Goal: Task Accomplishment & Management: Use online tool/utility

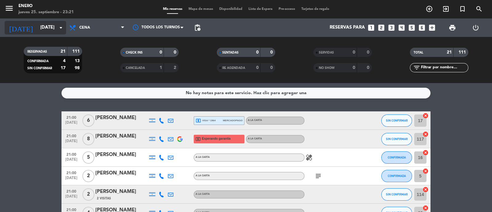
click at [53, 28] on input "[DATE]" at bounding box center [66, 28] width 59 height 12
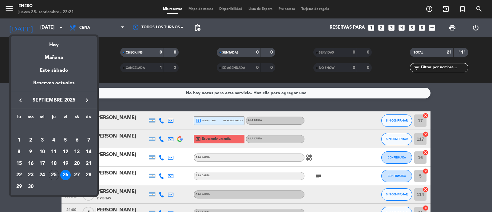
click at [66, 46] on div "Hoy" at bounding box center [54, 42] width 86 height 13
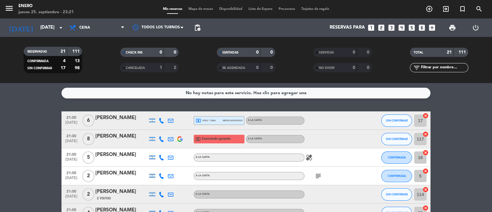
type input "[DEMOGRAPHIC_DATA][DATE]"
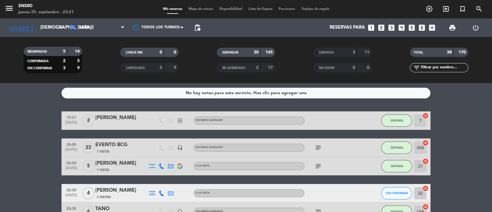
scroll to position [38, 0]
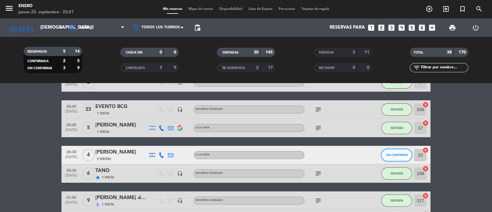
click at [390, 156] on button "SIN CONFIRMAR" at bounding box center [396, 155] width 31 height 12
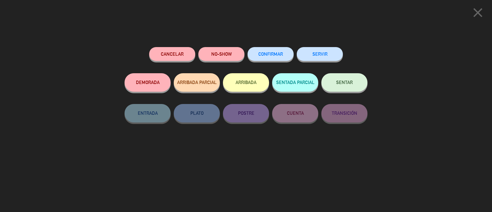
click at [211, 54] on button "NO-SHOW" at bounding box center [221, 54] width 46 height 14
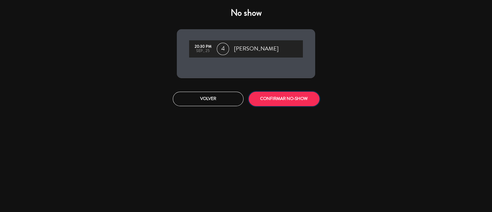
click at [286, 99] on button "CONFIRMAR NO-SHOW" at bounding box center [284, 99] width 71 height 14
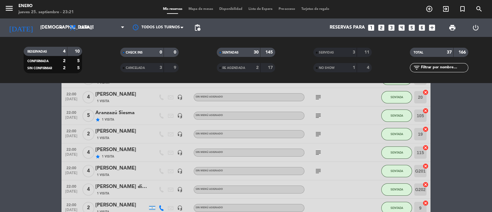
scroll to position [576, 0]
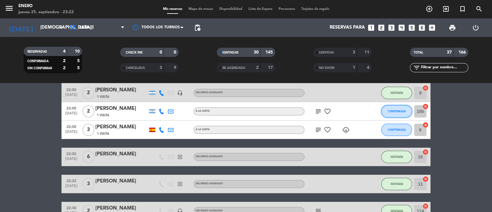
click at [392, 106] on button "CONFIRMADA" at bounding box center [396, 111] width 31 height 12
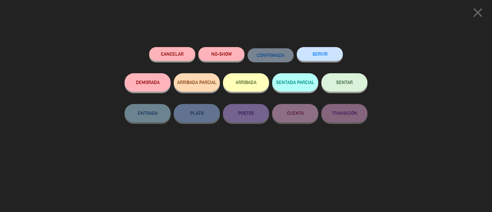
click at [230, 49] on button "NO-SHOW" at bounding box center [221, 54] width 46 height 14
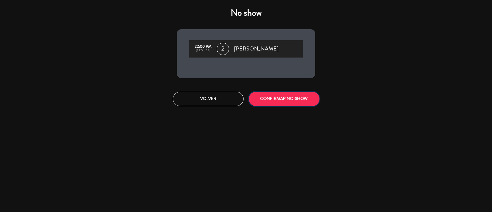
click at [278, 96] on button "CONFIRMAR NO-SHOW" at bounding box center [284, 99] width 71 height 14
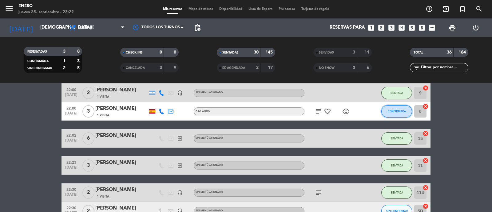
click at [391, 113] on button "CONFIRMADA" at bounding box center [396, 111] width 31 height 12
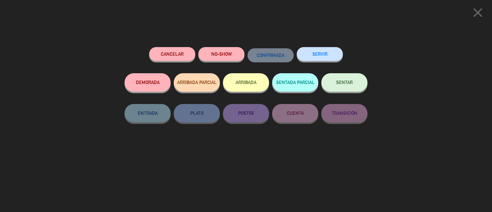
click at [229, 54] on button "NO-SHOW" at bounding box center [221, 54] width 46 height 14
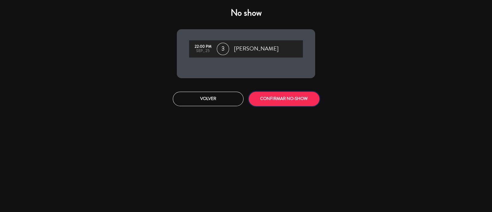
click at [287, 97] on button "CONFIRMAR NO-SHOW" at bounding box center [284, 99] width 71 height 14
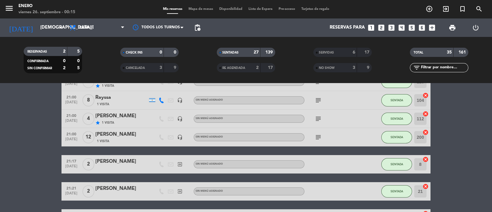
scroll to position [0, 0]
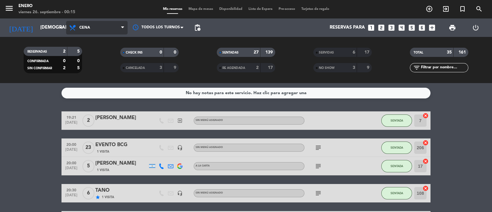
click at [88, 33] on span "Cena" at bounding box center [97, 28] width 62 height 14
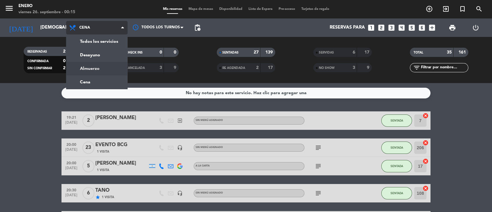
click at [102, 67] on div "menu Enero [DATE] 26. septiembre - 00:15 Mis reservas Mapa de mesas Disponibili…" at bounding box center [246, 41] width 492 height 83
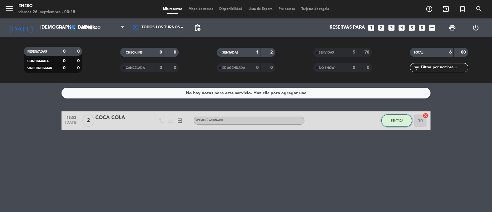
click at [405, 124] on button "SENTADA" at bounding box center [396, 120] width 31 height 12
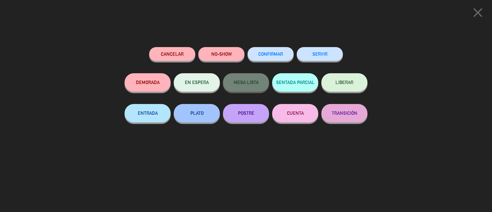
click at [314, 61] on button "SERVIR" at bounding box center [320, 54] width 46 height 14
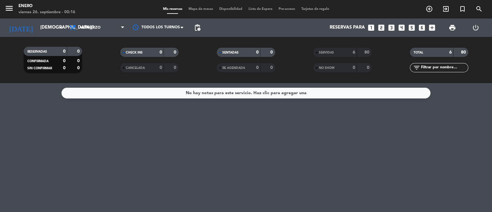
click at [350, 53] on div "6" at bounding box center [349, 52] width 12 height 7
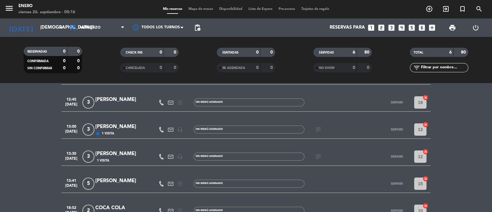
scroll to position [84, 0]
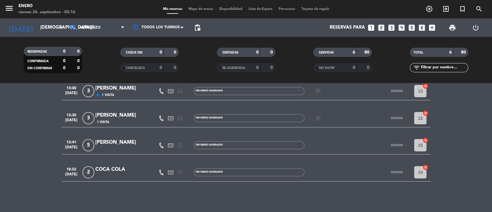
click at [438, 54] on div "TOTAL" at bounding box center [426, 52] width 28 height 7
click at [241, 54] on div "SENTADAS" at bounding box center [232, 52] width 28 height 7
click at [340, 56] on div "SERVIDAS 6 80" at bounding box center [342, 52] width 58 height 9
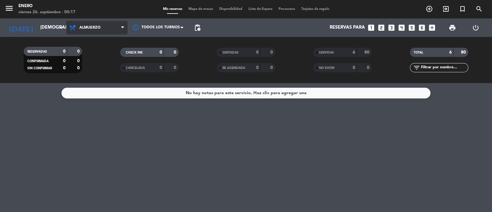
click at [102, 29] on span "Almuerzo" at bounding box center [97, 28] width 62 height 14
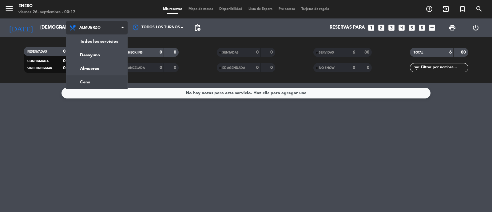
click at [98, 78] on div "menu Enero [DATE] 26. septiembre - 00:17 Mis reservas Mapa de mesas Disponibili…" at bounding box center [246, 41] width 492 height 83
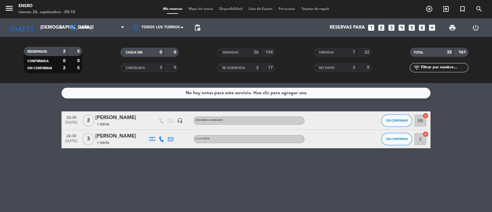
click at [418, 56] on div "TOTAL 35 161" at bounding box center [439, 52] width 58 height 9
click at [420, 52] on span "TOTAL" at bounding box center [419, 52] width 10 height 3
click at [157, 54] on div "0" at bounding box center [156, 52] width 12 height 7
click at [339, 59] on div "SERVIDAS 7 22" at bounding box center [342, 55] width 97 height 15
click at [251, 56] on div "SENTADAS 26 134" at bounding box center [246, 52] width 58 height 9
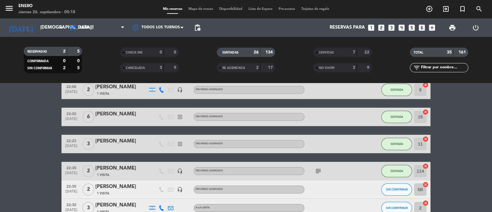
scroll to position [541, 0]
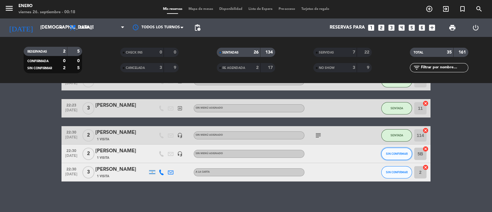
click at [397, 152] on span "SIN CONFIRMAR" at bounding box center [397, 153] width 22 height 3
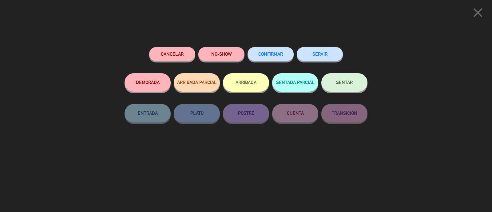
click at [230, 56] on button "NO-SHOW" at bounding box center [221, 54] width 46 height 14
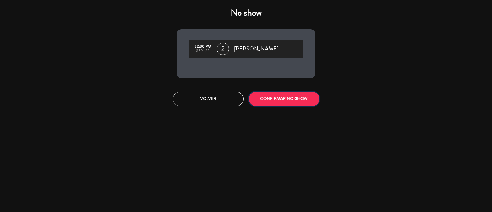
click at [301, 94] on button "CONFIRMAR NO-SHOW" at bounding box center [284, 99] width 71 height 14
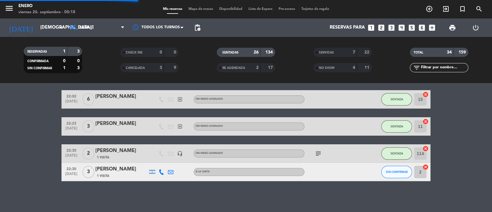
scroll to position [523, 0]
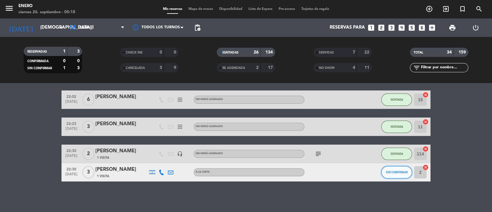
click at [391, 170] on span "SIN CONFIRMAR" at bounding box center [397, 171] width 22 height 3
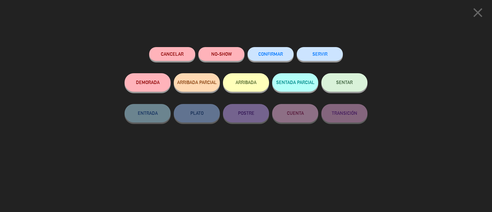
click at [226, 54] on button "NO-SHOW" at bounding box center [221, 54] width 46 height 14
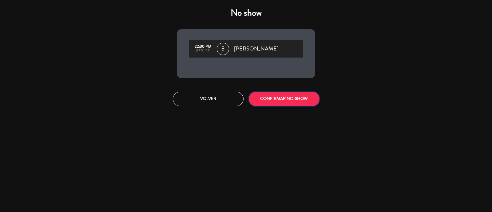
click at [274, 103] on button "CONFIRMAR NO-SHOW" at bounding box center [284, 99] width 71 height 14
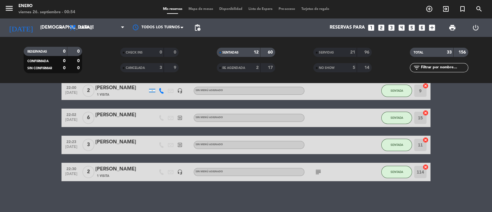
scroll to position [194, 0]
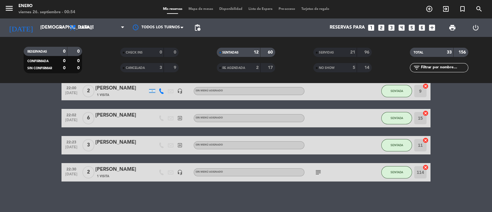
click at [196, 10] on span "Mapa de mesas" at bounding box center [200, 8] width 31 height 3
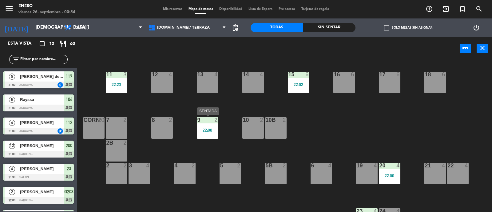
click at [198, 122] on div "9" at bounding box center [197, 120] width 0 height 6
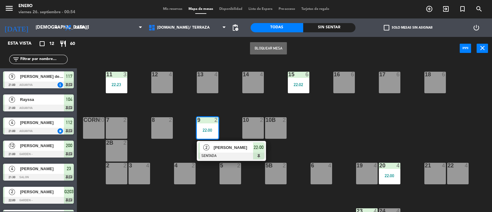
click at [263, 138] on div "10 2" at bounding box center [253, 128] width 22 height 22
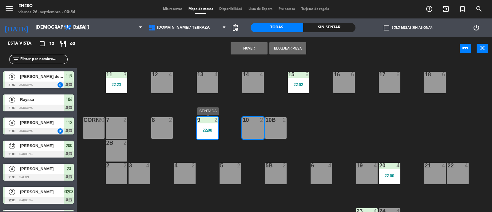
click at [207, 131] on div "22:00" at bounding box center [208, 130] width 22 height 4
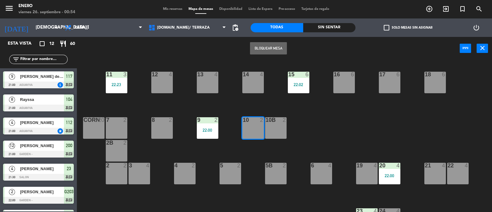
click at [218, 122] on div "2" at bounding box center [216, 120] width 4 height 6
click at [213, 123] on div "9 2 22:00" at bounding box center [208, 128] width 22 height 22
click at [213, 124] on div "9 2 22:00" at bounding box center [208, 128] width 22 height 22
click at [211, 131] on div "22:00" at bounding box center [208, 130] width 22 height 4
click at [211, 133] on div "9 2 22:00" at bounding box center [208, 128] width 22 height 22
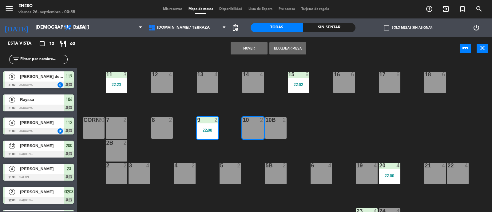
click at [213, 151] on div "14 4 12 4 11 3 22:23 17 6 15 6 22:02 16 6 13 4 18 6 10 2 7 2 8 2 9 2 22:00 corn…" at bounding box center [287, 137] width 410 height 152
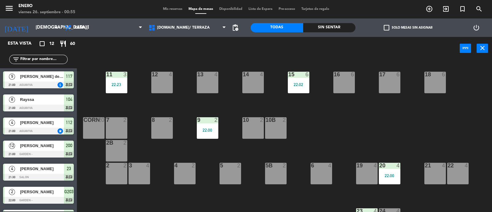
click at [214, 151] on div "14 4 12 4 11 3 22:23 17 6 15 6 22:02 16 6 13 4 18 6 10 2 7 2 8 2 9 2 22:00 corn…" at bounding box center [287, 137] width 410 height 152
click at [199, 134] on div "9 2 22:00" at bounding box center [208, 128] width 22 height 22
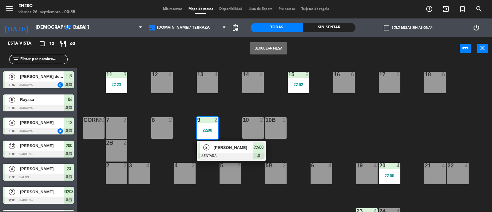
click at [211, 151] on div "2" at bounding box center [206, 147] width 13 height 10
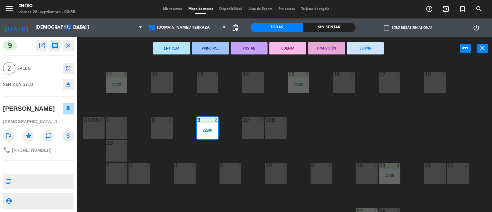
click at [364, 46] on button "SERVIR" at bounding box center [365, 48] width 37 height 12
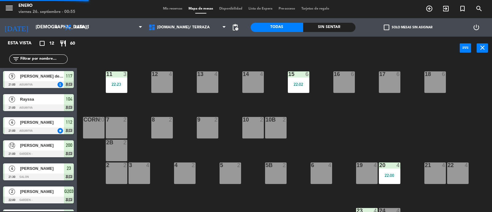
scroll to position [7, 0]
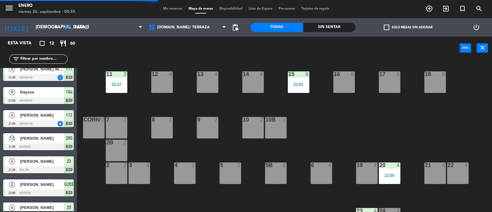
click at [395, 173] on div "22:00" at bounding box center [390, 175] width 22 height 4
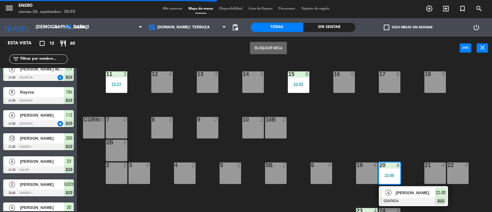
click at [398, 194] on span "[PERSON_NAME]" at bounding box center [415, 192] width 39 height 6
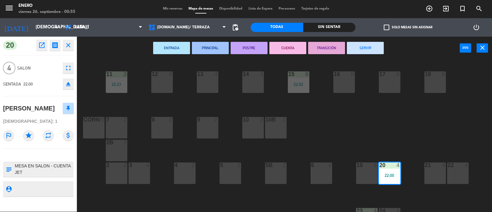
click at [363, 49] on button "SERVIR" at bounding box center [365, 48] width 37 height 12
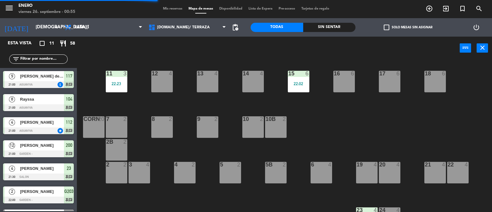
scroll to position [0, 0]
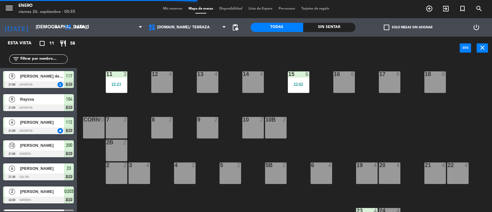
click at [290, 78] on div "15 6 22:02" at bounding box center [299, 82] width 22 height 22
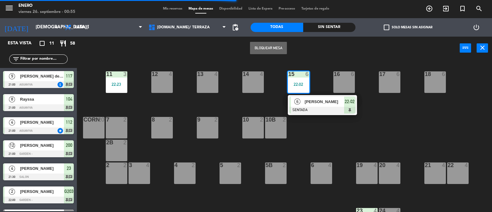
click at [321, 98] on span "[PERSON_NAME]" at bounding box center [324, 101] width 39 height 6
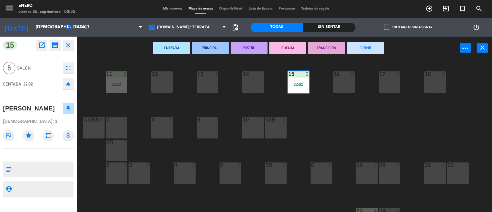
click at [365, 48] on button "SERVIR" at bounding box center [365, 48] width 37 height 12
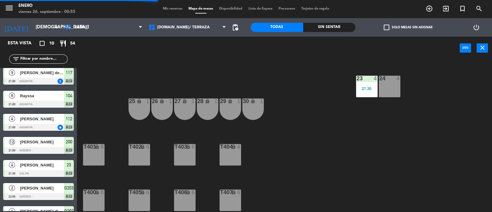
scroll to position [154, 0]
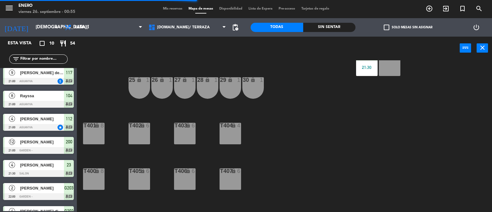
click at [368, 65] on div "21:30" at bounding box center [367, 67] width 22 height 4
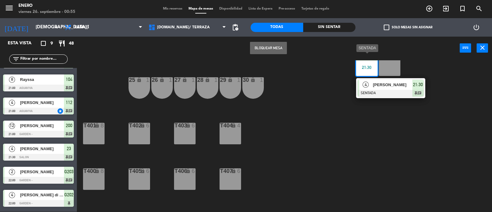
click at [395, 87] on span "[PERSON_NAME]" at bounding box center [392, 85] width 39 height 6
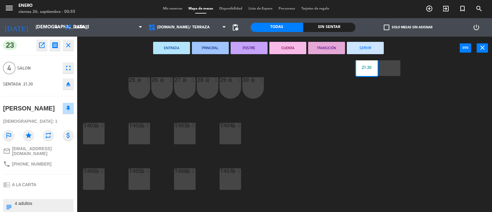
click at [378, 47] on button "SERVIR" at bounding box center [365, 48] width 37 height 12
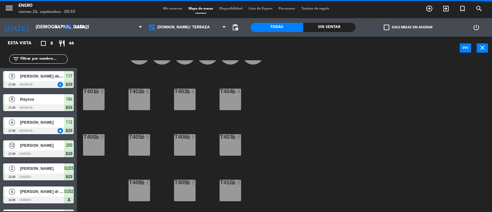
scroll to position [106, 0]
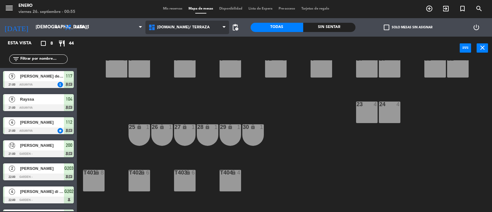
click at [187, 25] on span "[DOMAIN_NAME]/ TERRAZA" at bounding box center [183, 27] width 53 height 4
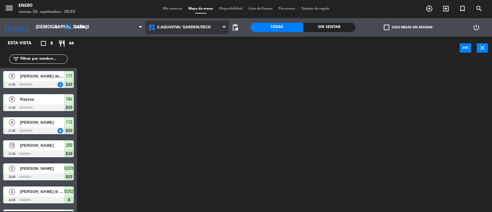
click at [206, 56] on ng-component "menu Enero [DATE] 26. septiembre - 00:55 Mis reservas Mapa de mesas Disponibili…" at bounding box center [246, 106] width 492 height 213
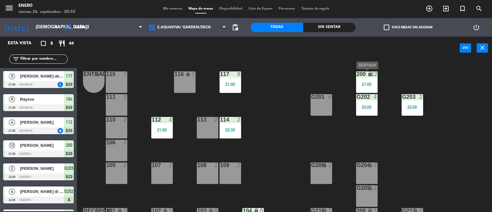
click at [366, 75] on div "lock" at bounding box center [367, 74] width 10 height 6
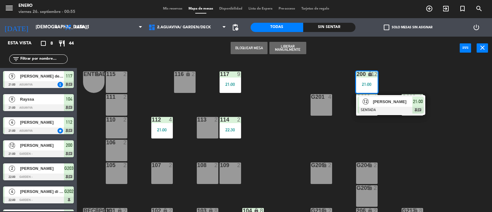
click at [366, 102] on span "12" at bounding box center [366, 101] width 6 height 6
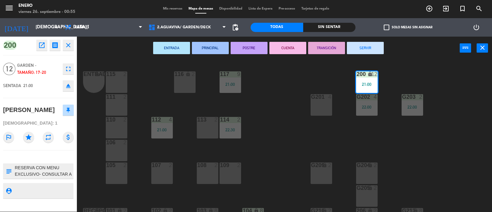
click at [363, 50] on button "SERVIR" at bounding box center [365, 48] width 37 height 12
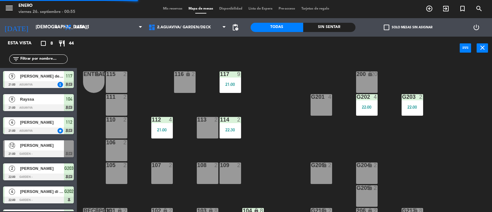
click at [372, 109] on div "22:00" at bounding box center [367, 107] width 22 height 4
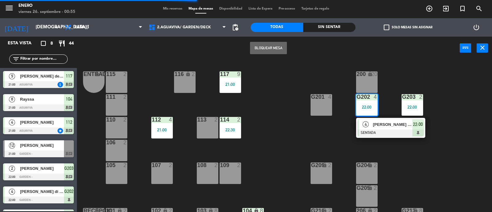
drag, startPoint x: 372, startPoint y: 123, endPoint x: 372, endPoint y: 119, distance: 4.0
click at [372, 122] on div "4 [PERSON_NAME] di [PERSON_NAME] SENTADA 22:00" at bounding box center [391, 128] width 78 height 20
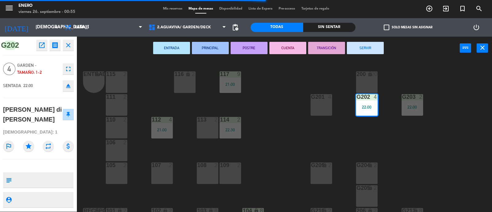
click at [367, 47] on button "SERVIR" at bounding box center [365, 48] width 37 height 12
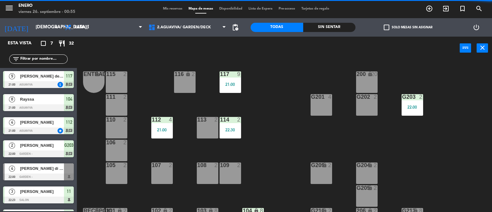
click at [414, 108] on div "22:00" at bounding box center [413, 107] width 22 height 4
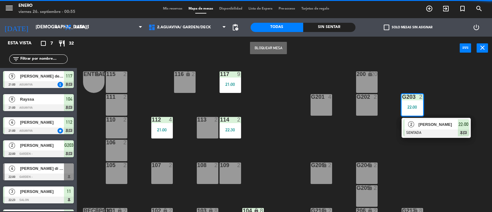
click at [405, 124] on div "2" at bounding box center [411, 124] width 13 height 10
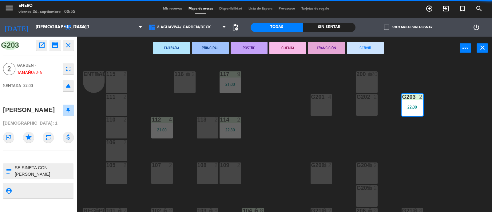
click at [371, 45] on button "SERVIR" at bounding box center [365, 48] width 37 height 12
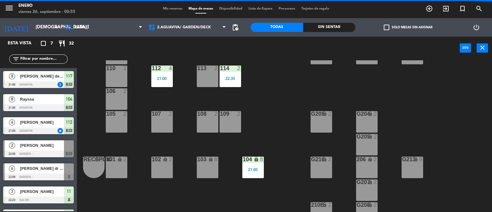
scroll to position [115, 0]
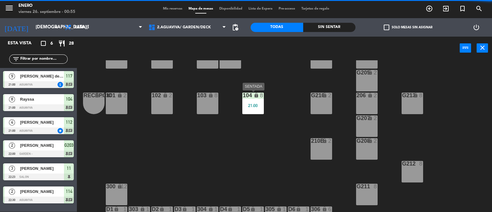
drag, startPoint x: 239, startPoint y: 97, endPoint x: 246, endPoint y: 100, distance: 8.0
click at [242, 98] on div "104" at bounding box center [243, 96] width 10 height 6
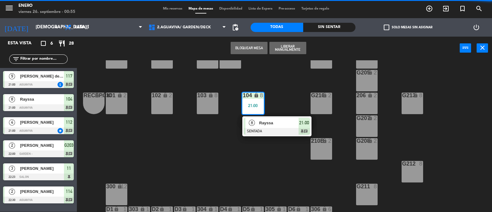
click at [266, 124] on span "Rayssa" at bounding box center [278, 123] width 39 height 6
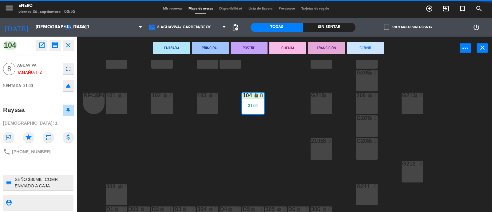
click at [360, 47] on button "SERVIR" at bounding box center [365, 48] width 37 height 12
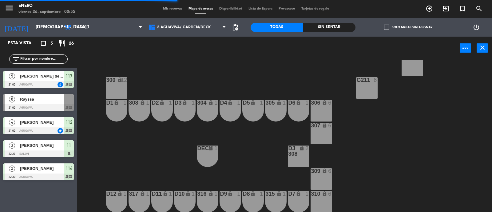
scroll to position [0, 0]
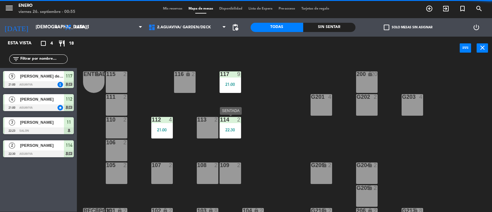
click at [229, 128] on div "22:30" at bounding box center [231, 130] width 22 height 4
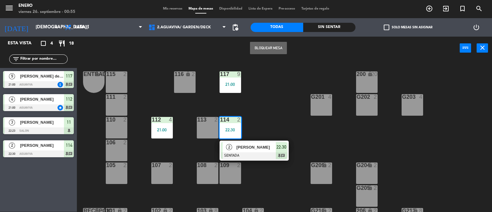
click at [248, 146] on span "[PERSON_NAME]" at bounding box center [256, 147] width 39 height 6
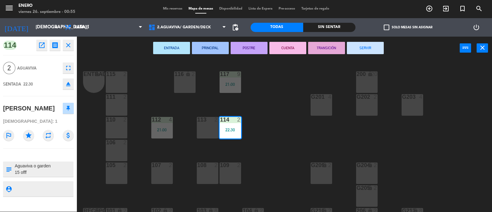
click at [368, 49] on button "SERVIR" at bounding box center [365, 48] width 37 height 12
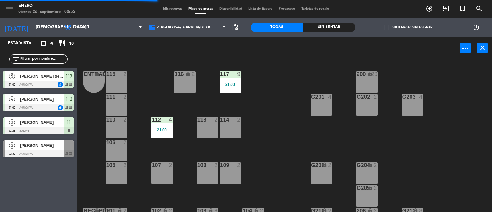
click at [231, 83] on div "21:00" at bounding box center [231, 84] width 22 height 4
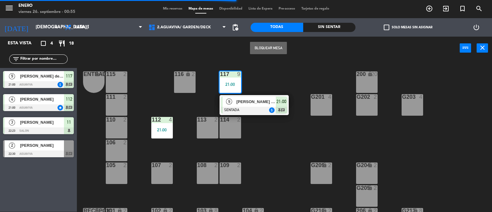
click at [255, 102] on span "[PERSON_NAME] del rio" at bounding box center [256, 101] width 39 height 6
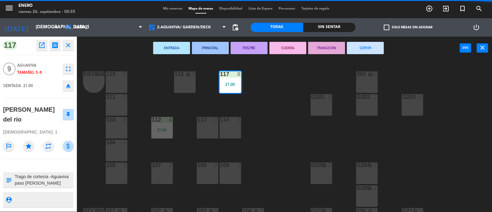
click at [369, 48] on button "SERVIR" at bounding box center [365, 48] width 37 height 12
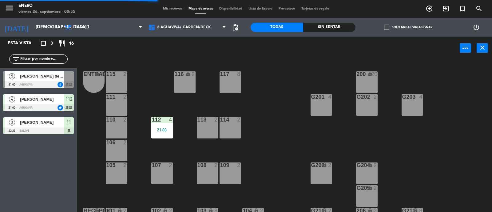
click at [164, 128] on div "21:00" at bounding box center [162, 130] width 22 height 4
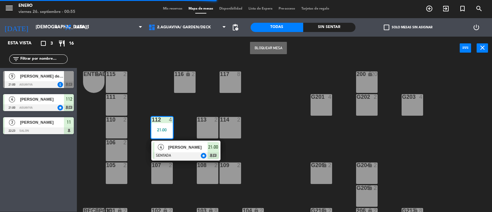
click at [178, 147] on span "[PERSON_NAME]" at bounding box center [187, 147] width 39 height 6
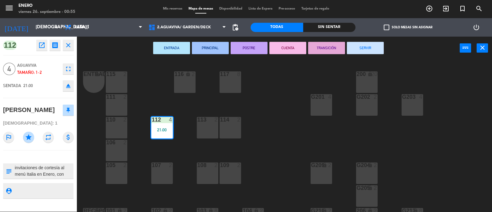
click at [365, 47] on button "SERVIR" at bounding box center [365, 48] width 37 height 12
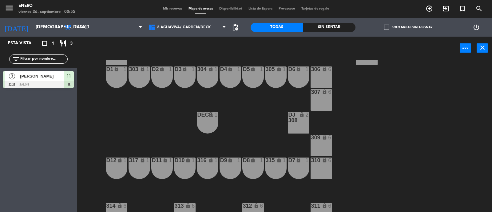
scroll to position [267, 0]
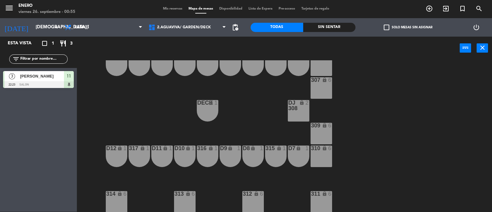
click at [63, 74] on span "[PERSON_NAME]" at bounding box center [42, 76] width 44 height 6
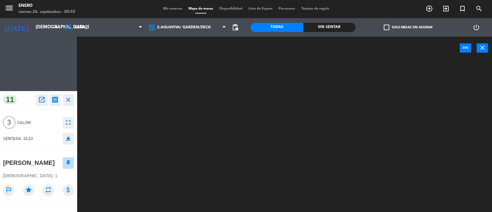
scroll to position [0, 0]
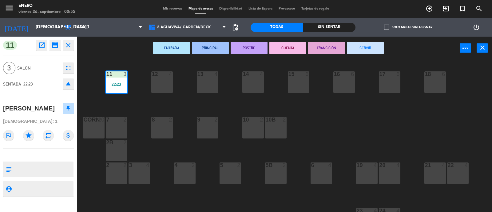
click at [120, 82] on div "22:23" at bounding box center [117, 84] width 22 height 4
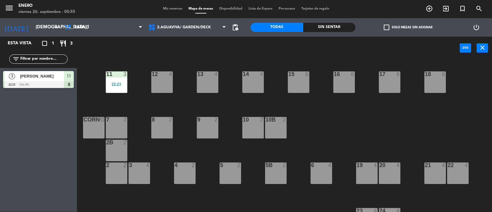
click at [118, 86] on div "22:23" at bounding box center [117, 84] width 22 height 4
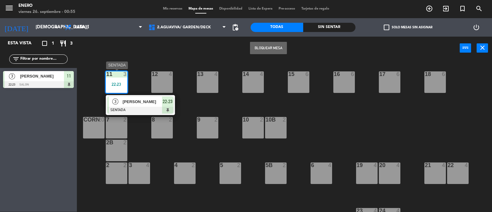
click at [138, 107] on div at bounding box center [140, 110] width 66 height 7
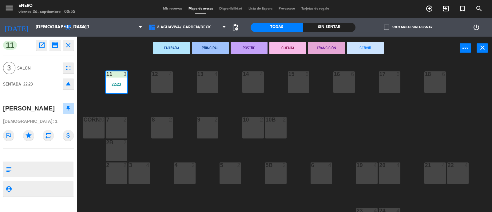
click at [364, 47] on button "SERVIR" at bounding box center [365, 48] width 37 height 12
